Goal: Task Accomplishment & Management: Complete application form

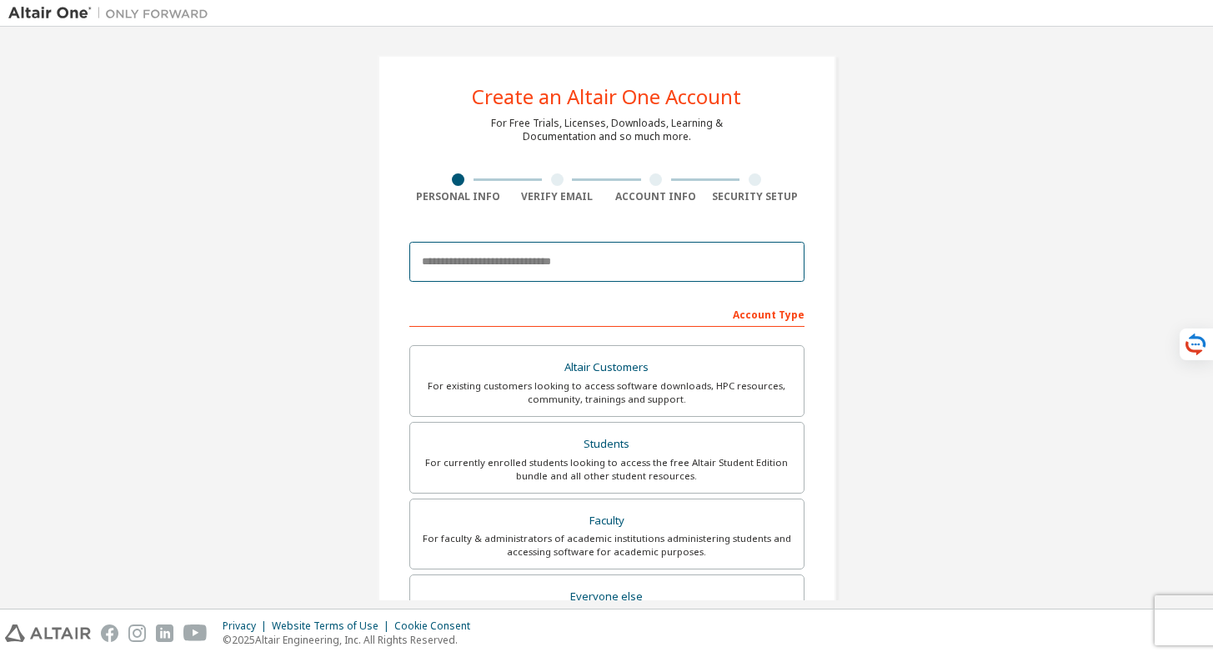
click at [466, 268] on input "email" at bounding box center [606, 262] width 395 height 40
type input "**********"
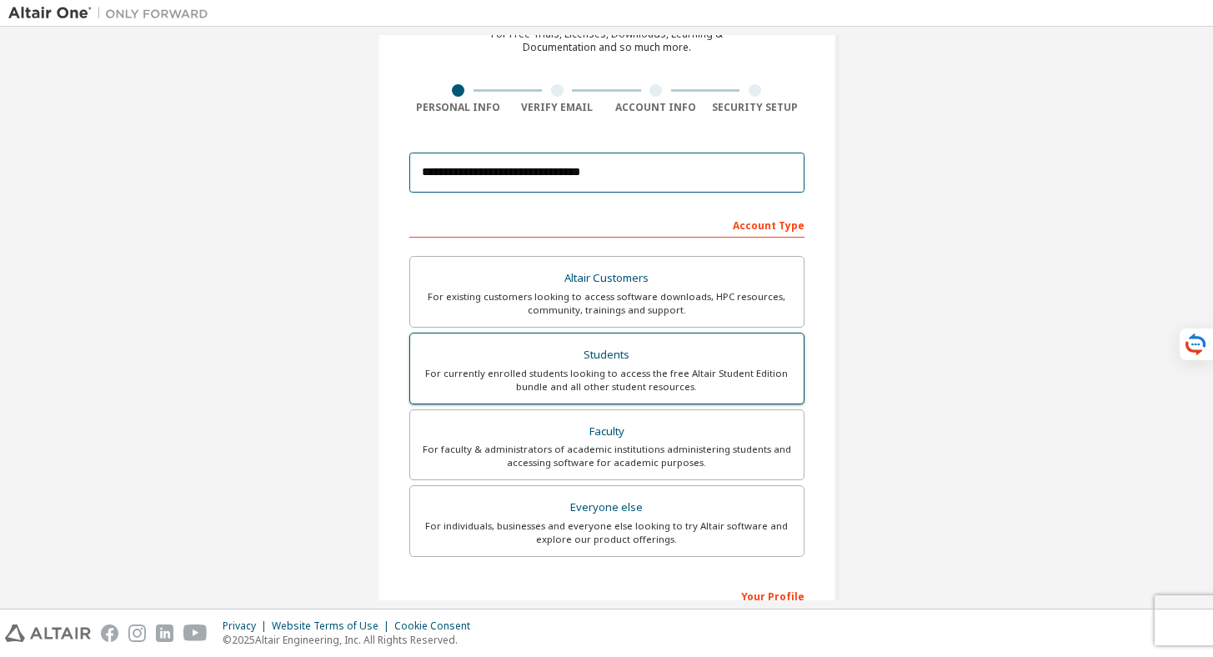
scroll to position [93, 0]
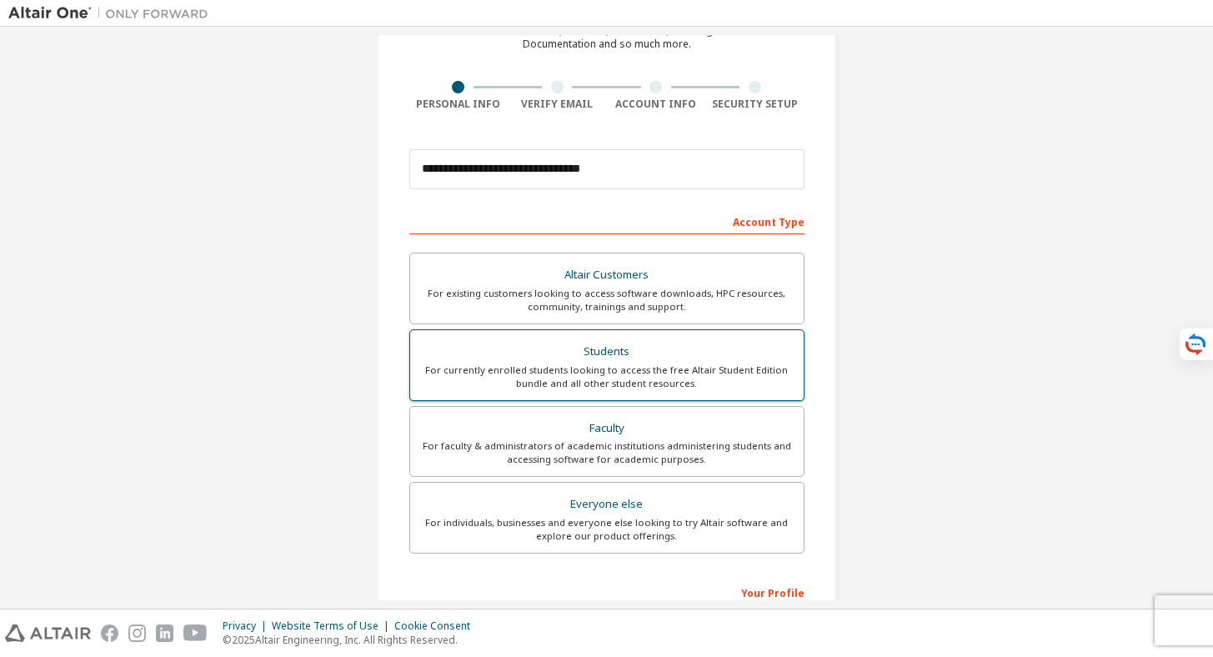
click at [597, 365] on div "For currently enrolled students looking to access the free Altair Student Editi…" at bounding box center [606, 376] width 373 height 27
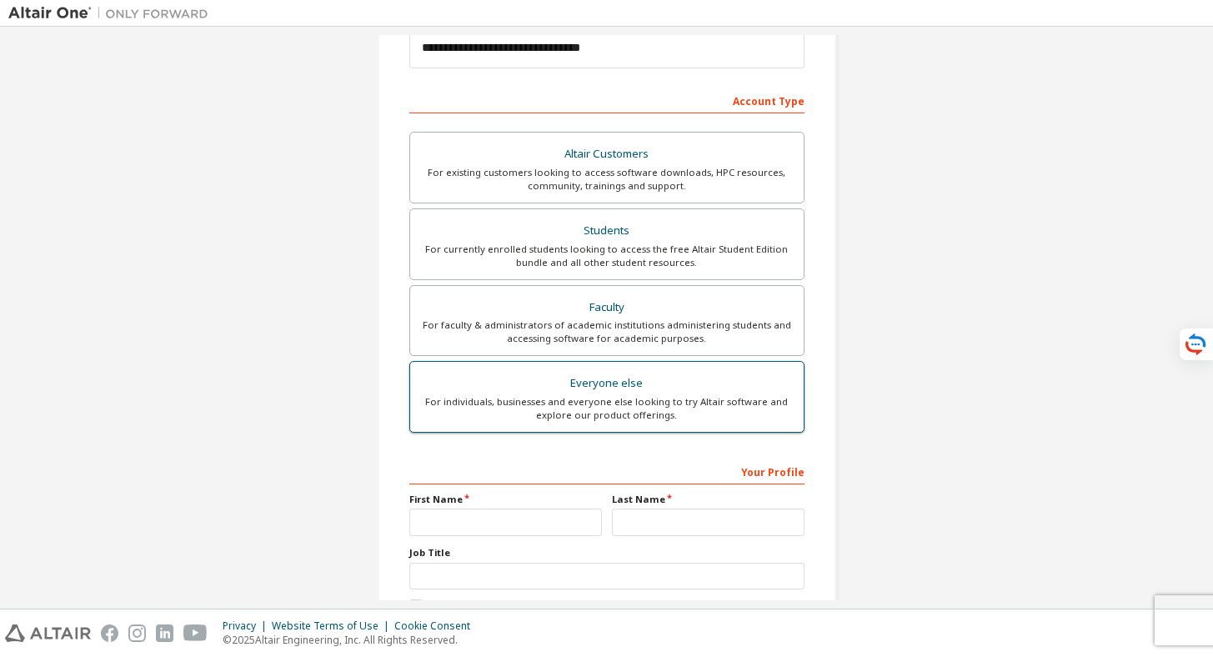
scroll to position [220, 0]
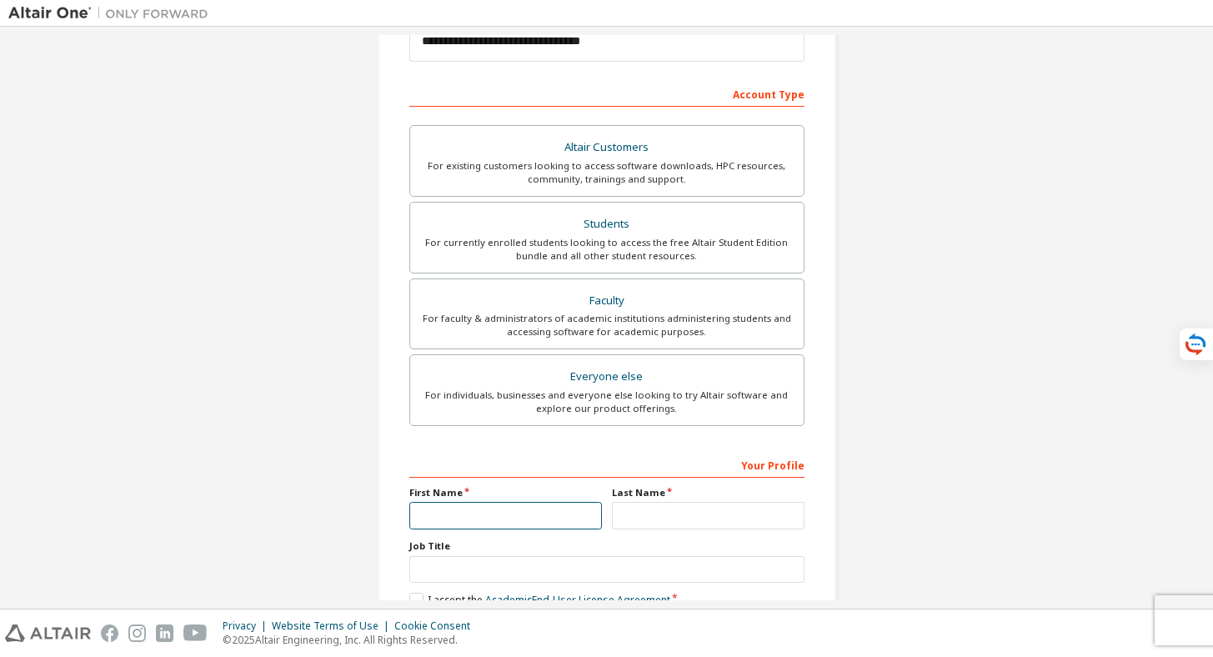
click at [490, 504] on input "text" at bounding box center [505, 516] width 193 height 28
type input "*******"
type input "**********"
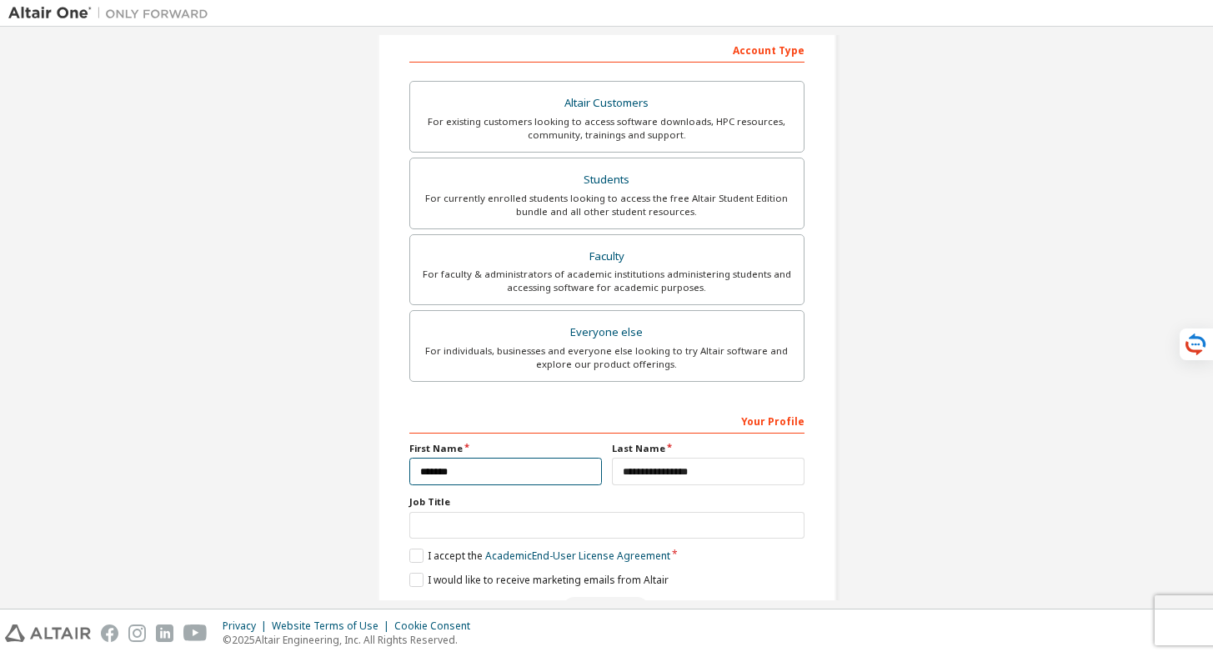
scroll to position [265, 0]
click at [415, 552] on label "I accept the Academic End-User License Agreement" at bounding box center [539, 555] width 261 height 14
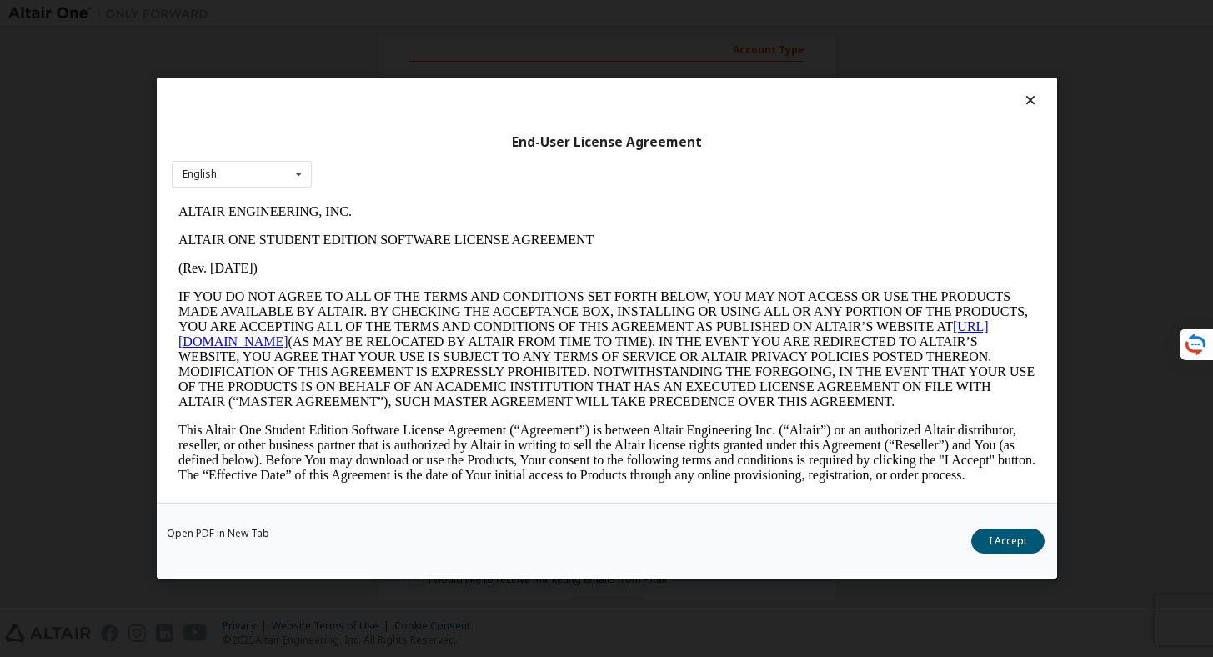
scroll to position [0, 0]
click at [993, 540] on button "I Accept" at bounding box center [1007, 541] width 73 height 25
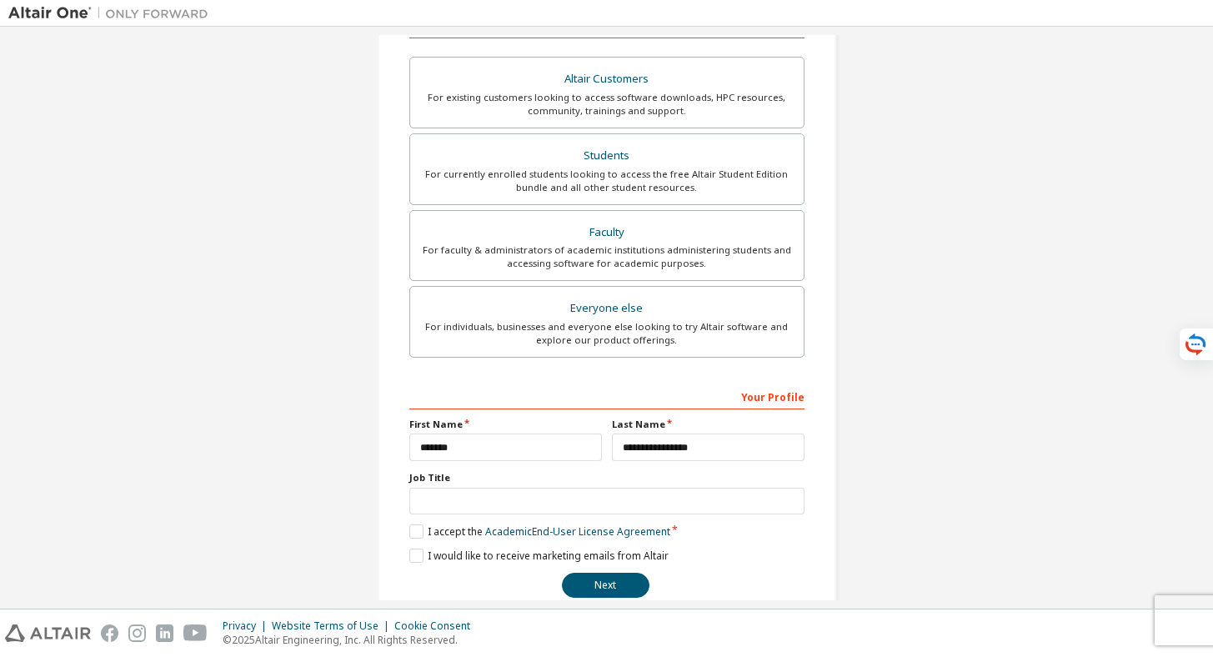
scroll to position [298, 0]
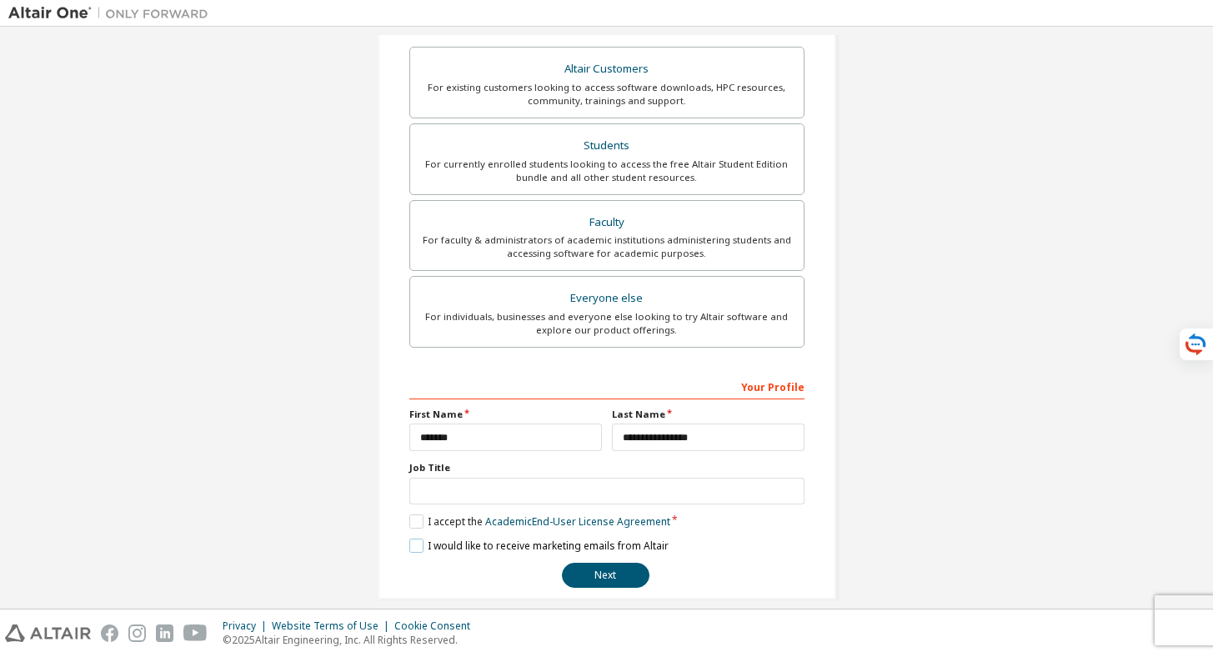
click at [413, 544] on label "I would like to receive marketing emails from Altair" at bounding box center [538, 545] width 259 height 14
click at [438, 489] on input "text" at bounding box center [606, 492] width 395 height 28
type input "*********"
click at [611, 578] on button "Next" at bounding box center [606, 575] width 88 height 25
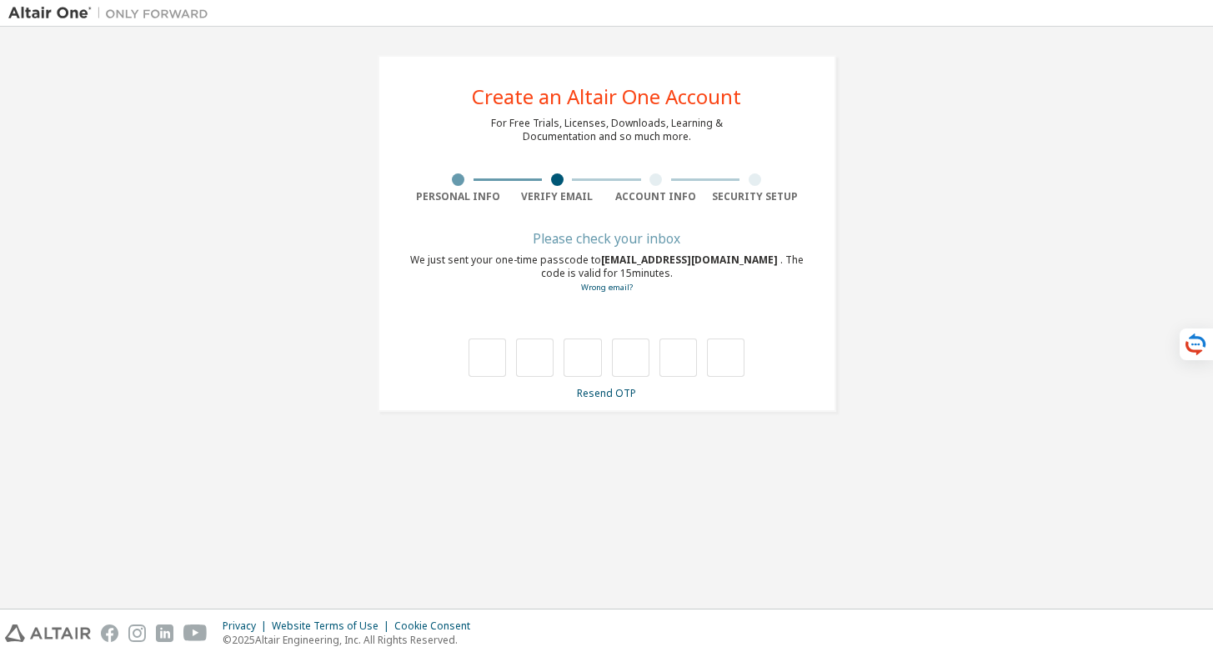
scroll to position [0, 0]
type input "*"
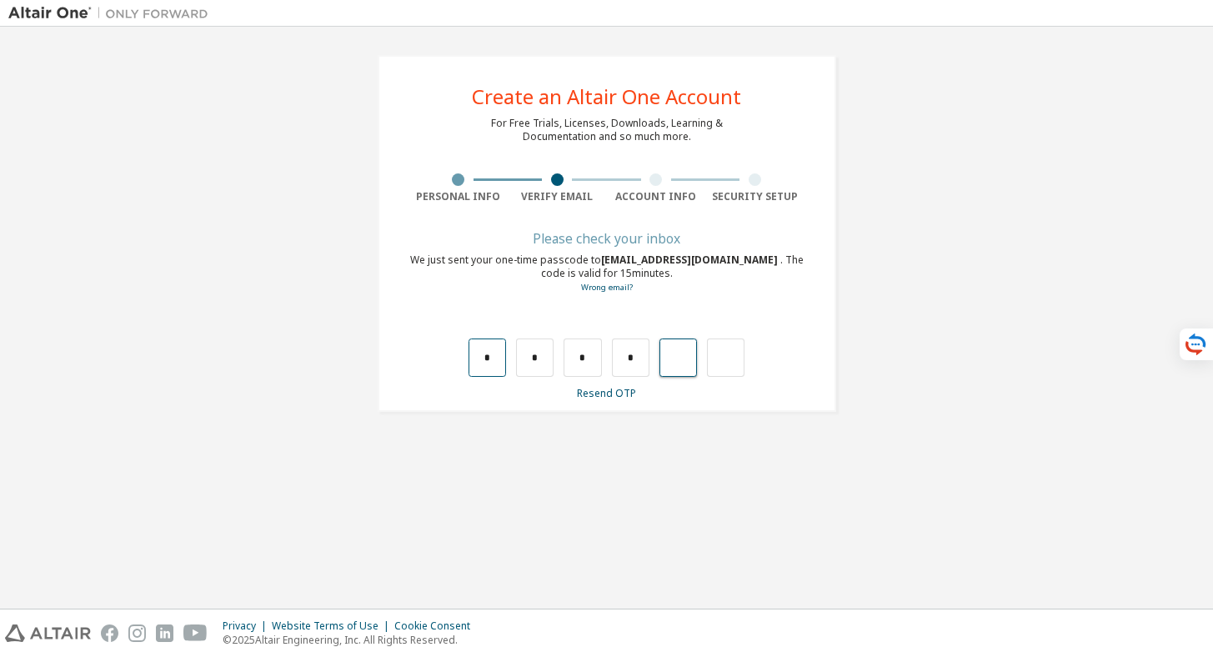
type input "*"
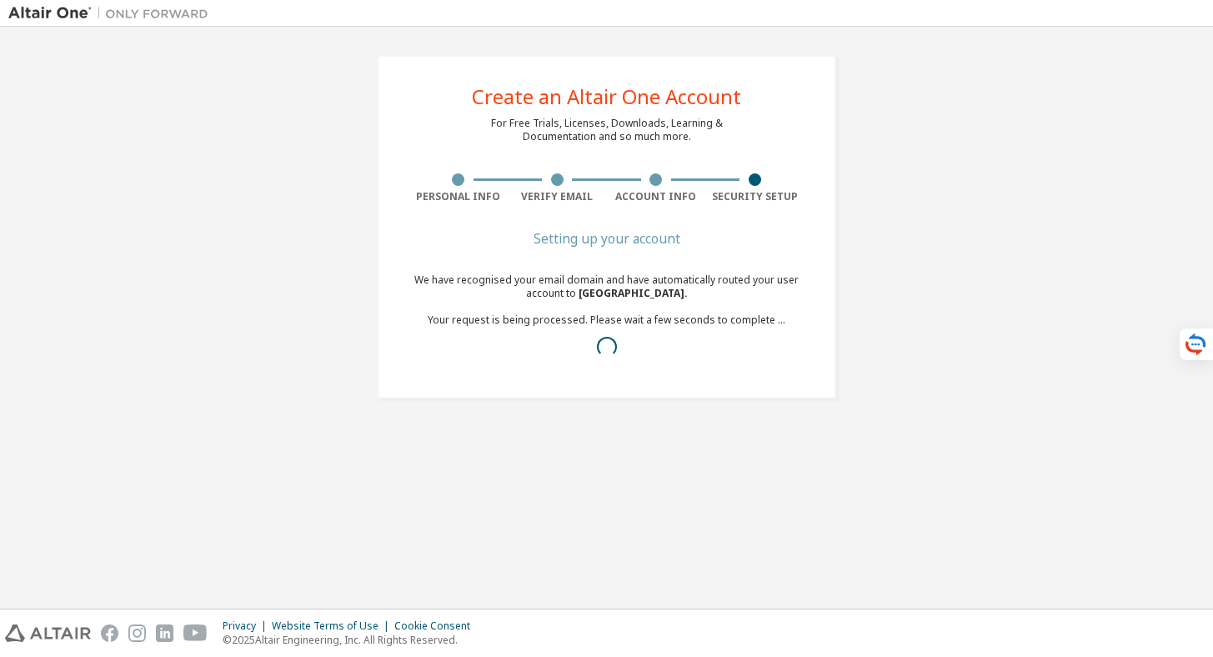
click at [489, 371] on div "Setting up your account We have recognised your email domain and have automatic…" at bounding box center [606, 309] width 395 height 153
